Goal: Entertainment & Leisure: Consume media (video, audio)

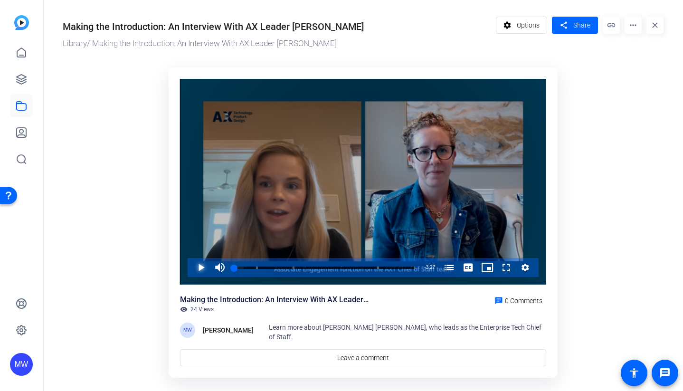
click at [191, 268] on span "Video Player" at bounding box center [191, 267] width 0 height 19
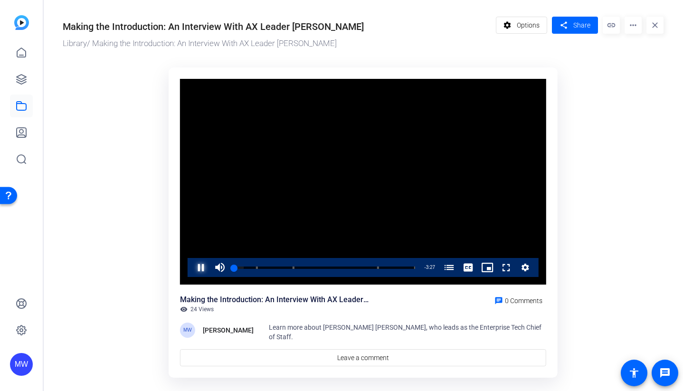
click at [191, 268] on span "Video Player" at bounding box center [191, 267] width 0 height 19
click at [191, 272] on span "Video Player" at bounding box center [191, 267] width 0 height 19
drag, startPoint x: 237, startPoint y: 265, endPoint x: 216, endPoint y: 265, distance: 20.9
click at [216, 265] on div "Play Unmute 0% Current Time 0:00 / Duration 3:27 Loaded : 19.26% 0:00 0:00 [PER…" at bounding box center [363, 267] width 351 height 19
click at [191, 265] on span "Video Player" at bounding box center [191, 267] width 0 height 19
